Goal: Transaction & Acquisition: Download file/media

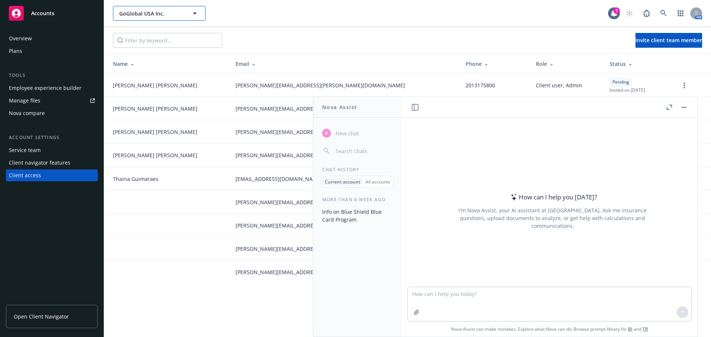
click at [144, 19] on button "GoGlobal USA Inc." at bounding box center [159, 13] width 93 height 15
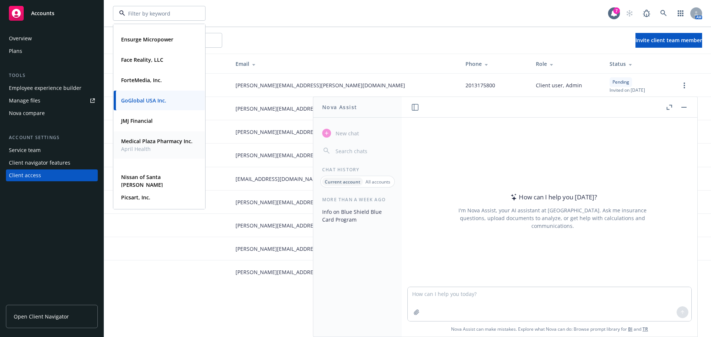
scroll to position [222, 0]
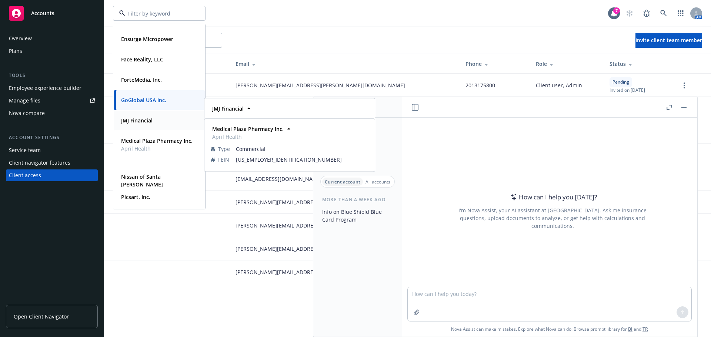
click at [138, 120] on strong "JMJ Financial" at bounding box center [136, 120] width 31 height 7
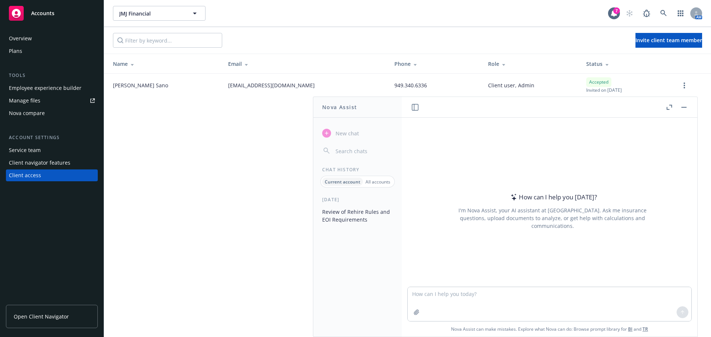
click at [37, 98] on div "Manage files" at bounding box center [24, 101] width 31 height 12
click at [30, 101] on div "Manage files" at bounding box center [24, 101] width 31 height 12
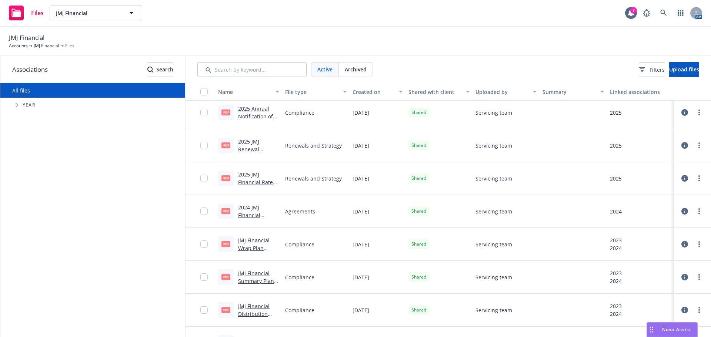
scroll to position [148, 0]
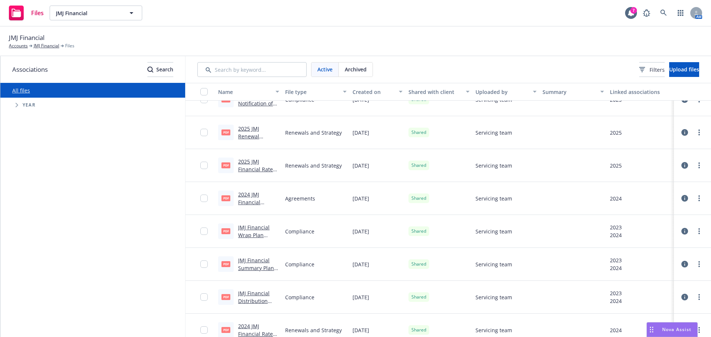
click at [254, 226] on link "JMJ Financial Wrap Plan Document.pdf" at bounding box center [256, 235] width 36 height 23
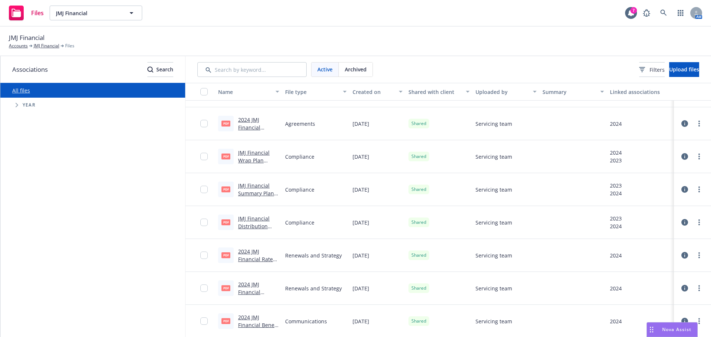
scroll to position [223, 0]
click at [639, 66] on div "Filters" at bounding box center [652, 70] width 26 height 8
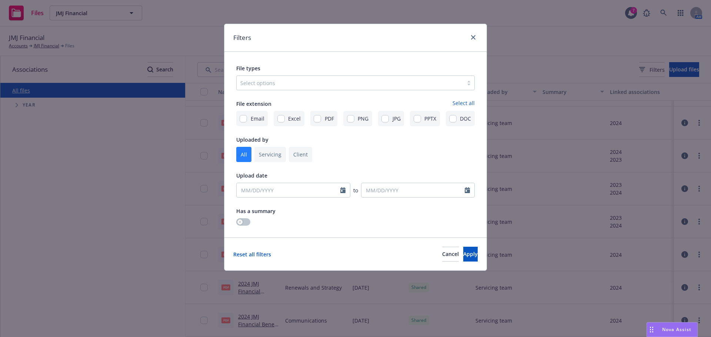
click at [311, 87] on div at bounding box center [349, 82] width 219 height 9
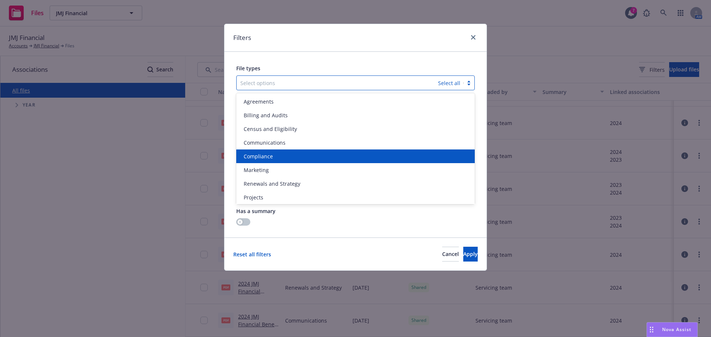
click at [267, 151] on div "Compliance" at bounding box center [355, 157] width 238 height 14
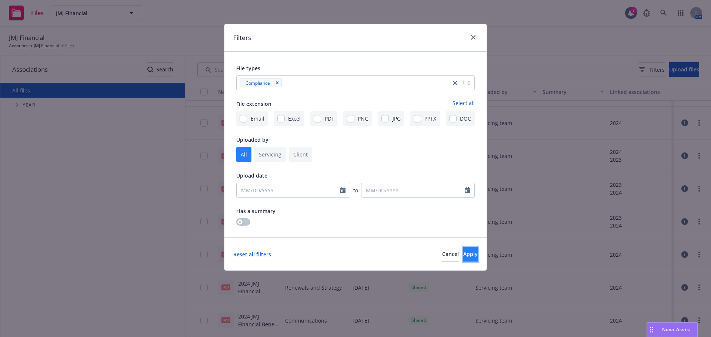
click at [463, 255] on span "Apply" at bounding box center [470, 254] width 14 height 7
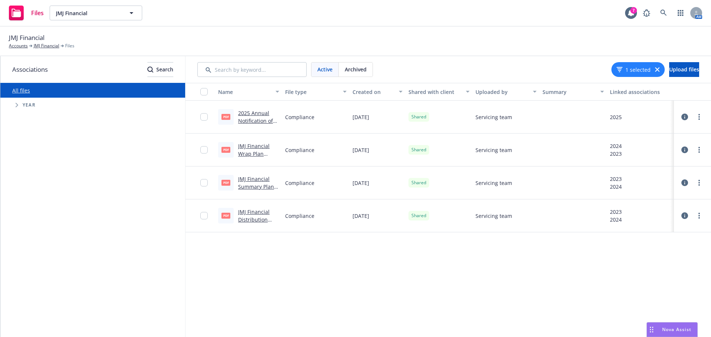
scroll to position [0, 0]
click at [253, 148] on link "JMJ Financial Wrap Plan Document.pdf" at bounding box center [256, 154] width 36 height 23
click at [257, 211] on link "JMJ Financial Distribution Guidelines.pdf" at bounding box center [256, 219] width 37 height 23
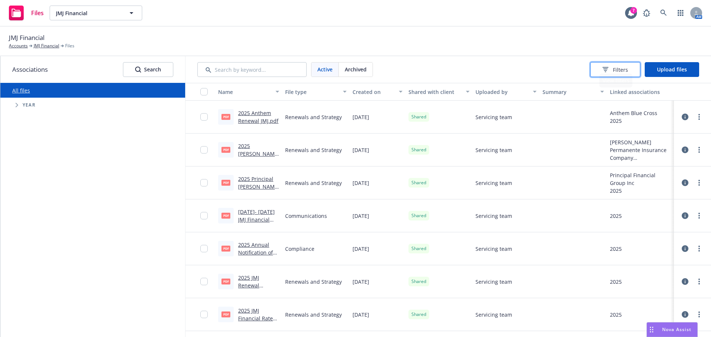
click at [630, 63] on button "Filters" at bounding box center [615, 69] width 50 height 15
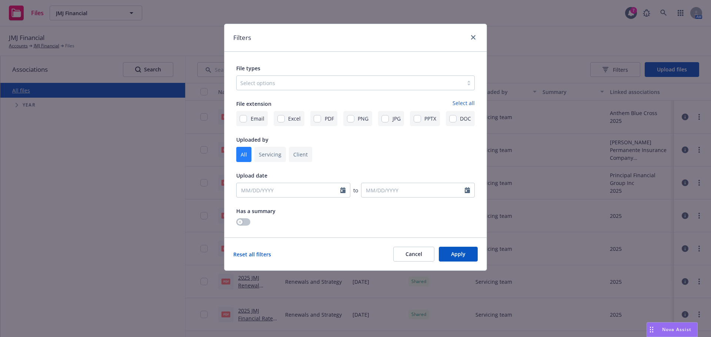
click at [276, 85] on div at bounding box center [349, 82] width 219 height 9
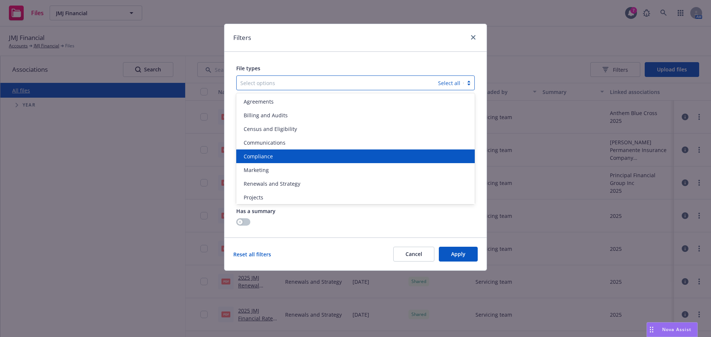
click at [259, 152] on div "Compliance" at bounding box center [355, 157] width 238 height 14
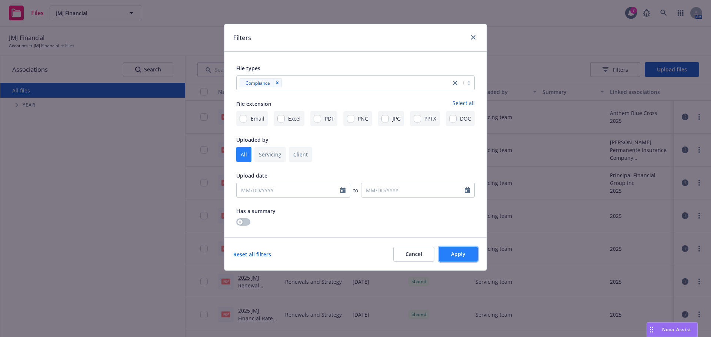
click at [465, 249] on button "Apply" at bounding box center [458, 254] width 39 height 15
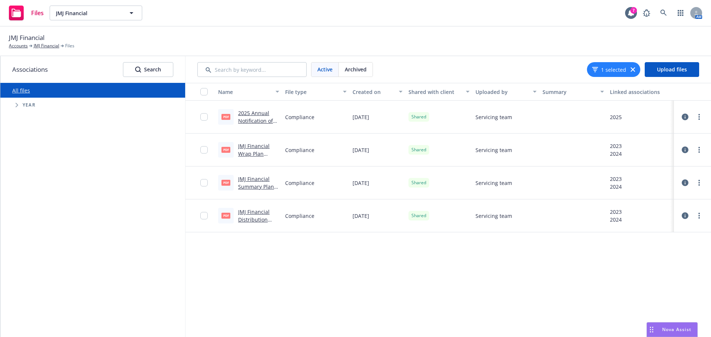
click at [198, 147] on div at bounding box center [200, 150] width 30 height 33
click at [202, 148] on input "checkbox" at bounding box center [203, 149] width 7 height 7
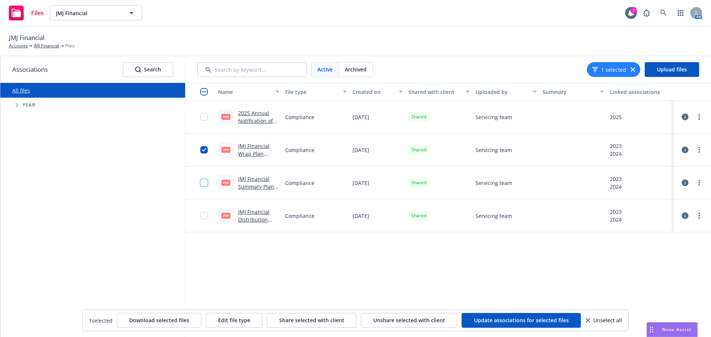
click at [204, 180] on input "checkbox" at bounding box center [203, 182] width 7 height 7
click at [699, 150] on circle "more" at bounding box center [698, 149] width 1 height 1
click at [652, 191] on link "Download" at bounding box center [666, 194] width 74 height 15
click at [701, 180] on link "more" at bounding box center [698, 182] width 9 height 9
click at [649, 222] on link "Download" at bounding box center [666, 227] width 74 height 15
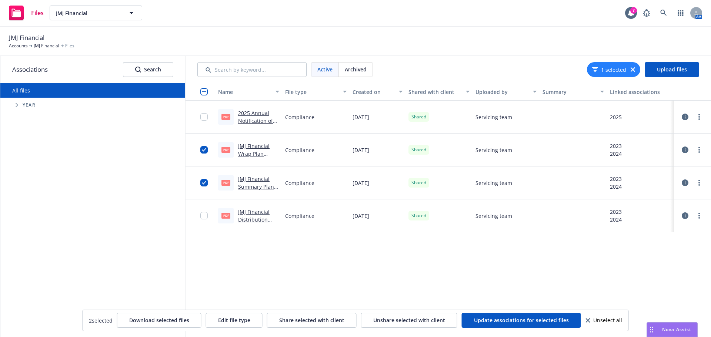
click at [632, 68] on icon "button" at bounding box center [632, 69] width 4 height 4
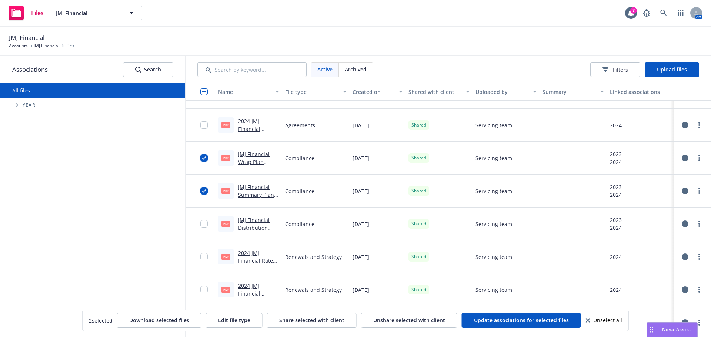
scroll to position [223, 0]
